Goal: Navigation & Orientation: Find specific page/section

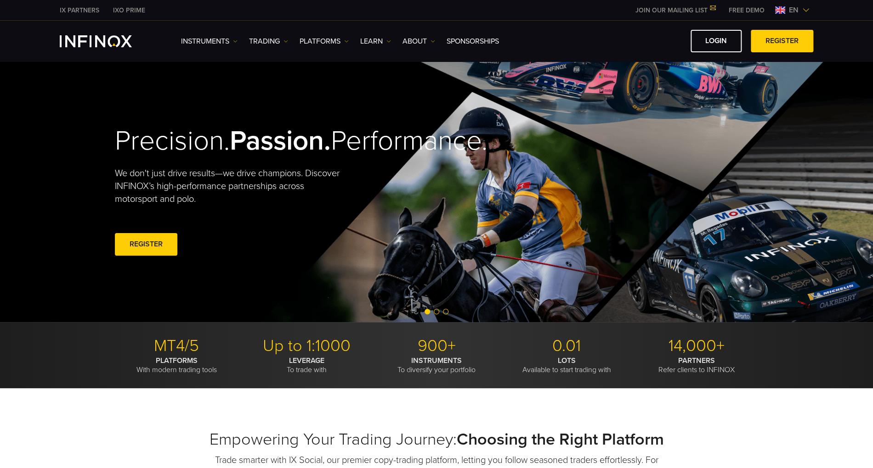
click at [436, 42] on ul "Instruments Instruments Product Information TRADING Accounts DEMO" at bounding box center [340, 41] width 318 height 11
click at [428, 41] on link "ABOUT" at bounding box center [418, 41] width 33 height 11
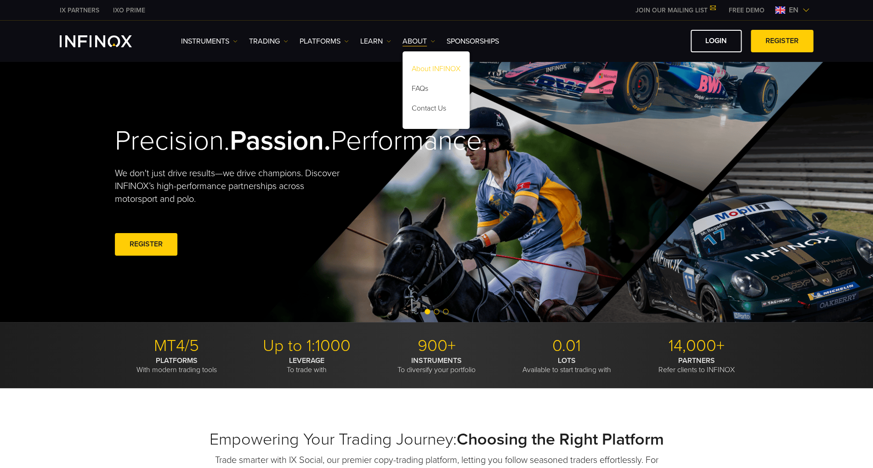
click at [427, 72] on link "About INFINOX" at bounding box center [435, 71] width 67 height 20
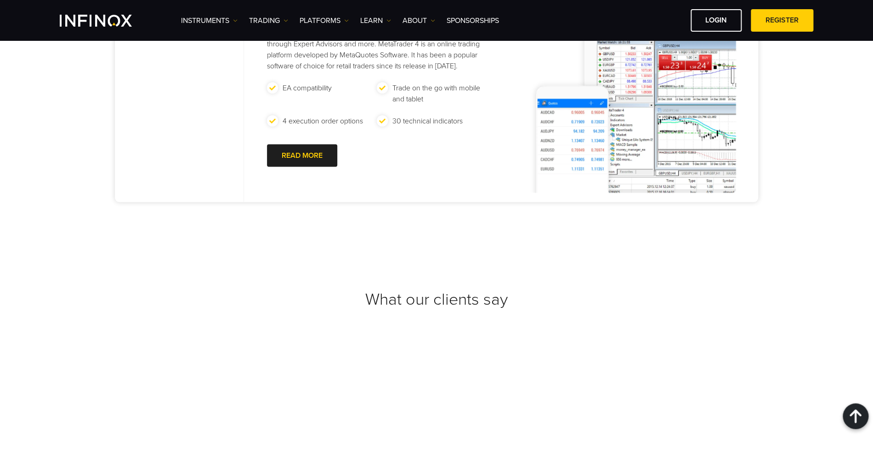
scroll to position [3277, 0]
